Goal: Use online tool/utility

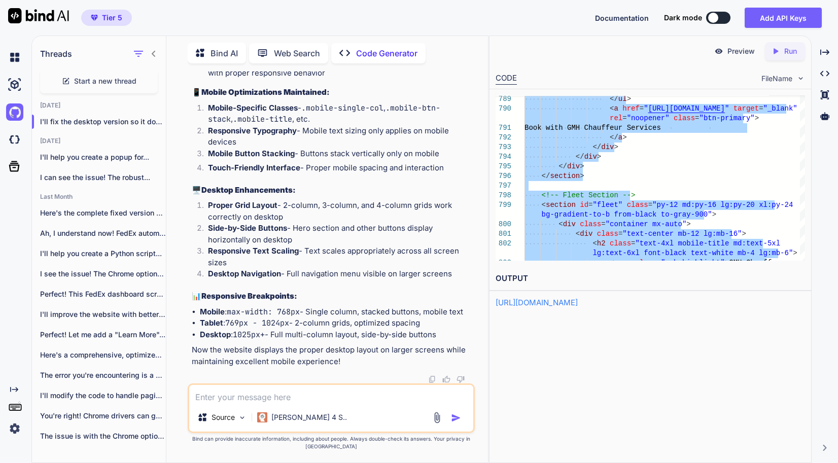
scroll to position [106999, 0]
type textarea "// Mobile menu auto-close on link click document.querySelectorAll('#mobileMenu …"
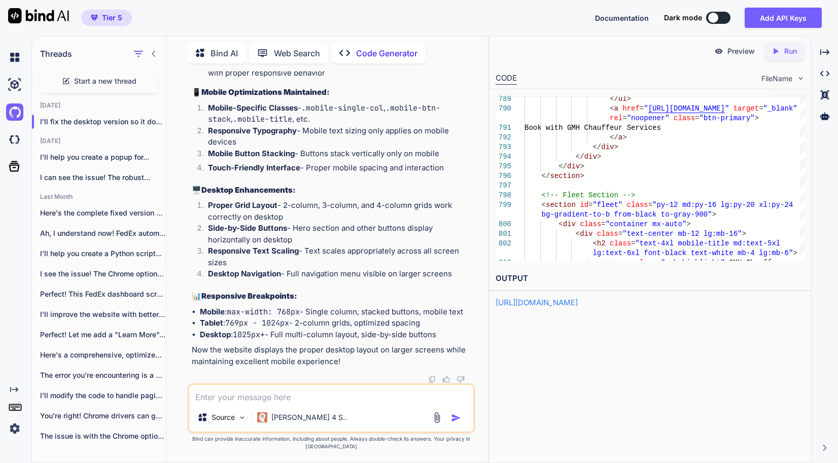
drag, startPoint x: 275, startPoint y: 405, endPoint x: 343, endPoint y: 338, distance: 95.7
click at [275, 403] on textarea at bounding box center [331, 394] width 284 height 18
paste textarea "[PHONE_NUMBER] [EMAIL_ADDRESS][DOMAIN_NAME] [EMAIL_ADDRESS][DOMAIN_NAME] [STREE…"
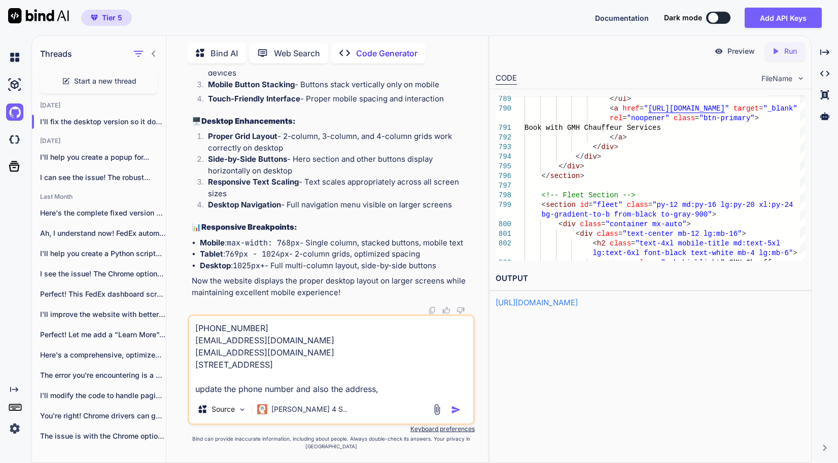
type textarea "[PHONE_NUMBER] [EMAIL_ADDRESS][DOMAIN_NAME] [EMAIL_ADDRESS][DOMAIN_NAME] [STREE…"
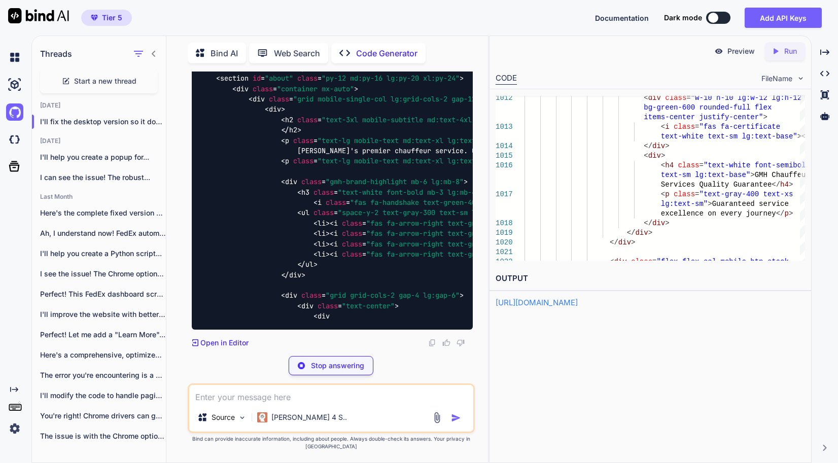
scroll to position [119234, 0]
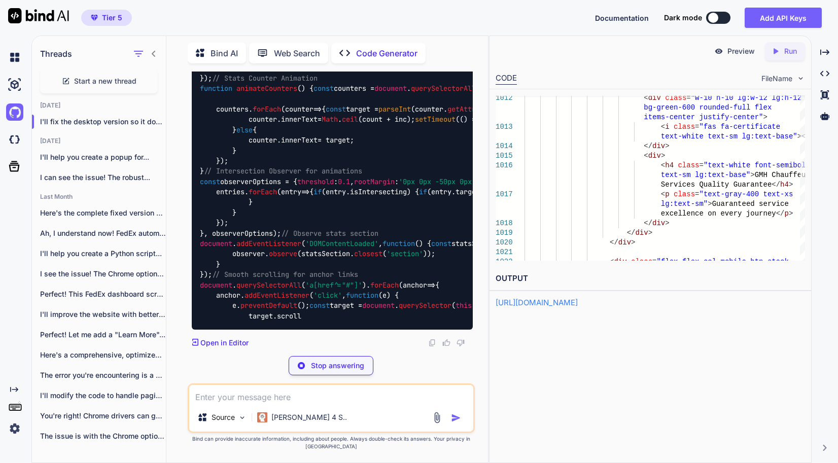
click at [767, 359] on div "Preview Created with Pixso. Run CODE FileName 1012 1013 1014 1015 1016 1017 101…" at bounding box center [650, 248] width 322 height 427
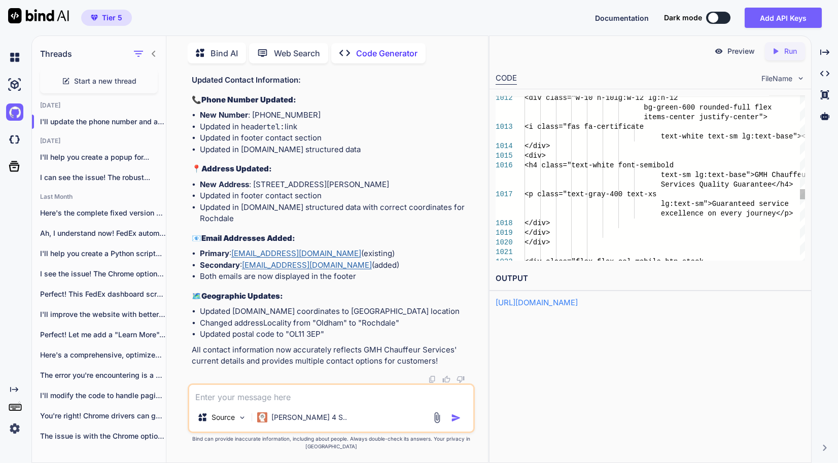
scroll to position [123417, 0]
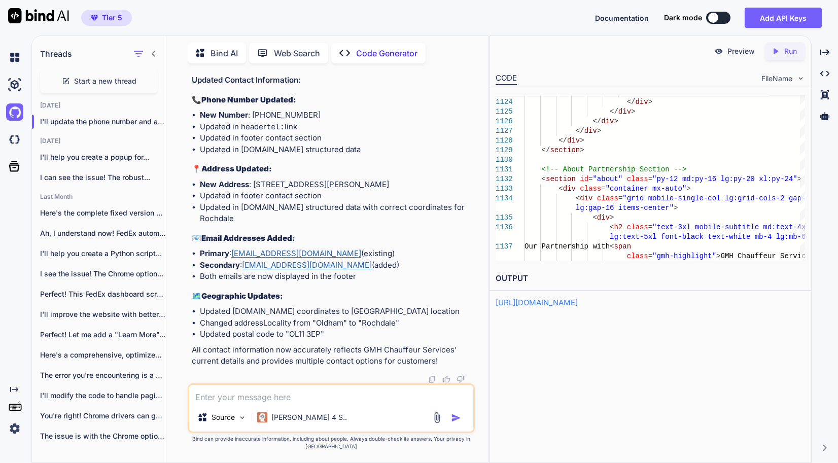
click at [781, 51] on icon "Created with Pixso." at bounding box center [777, 51] width 13 height 9
click at [565, 301] on link "[URL][DOMAIN_NAME]" at bounding box center [536, 303] width 82 height 10
click at [431, 153] on li "Updated in [DOMAIN_NAME] structured data" at bounding box center [336, 150] width 273 height 12
type textarea "<!-- ==========================================================================…"
